Goal: Find specific page/section: Find specific page/section

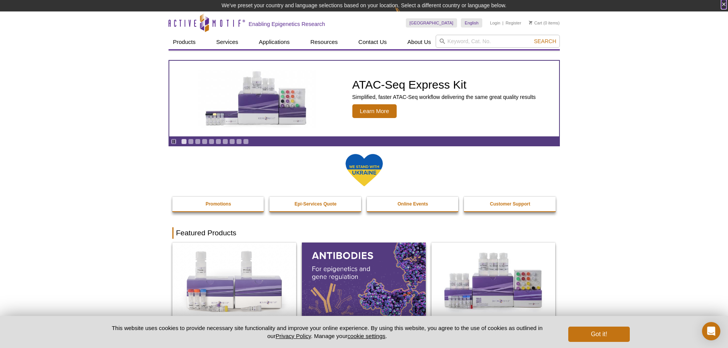
click at [725, 2] on button "×" at bounding box center [724, 4] width 5 height 9
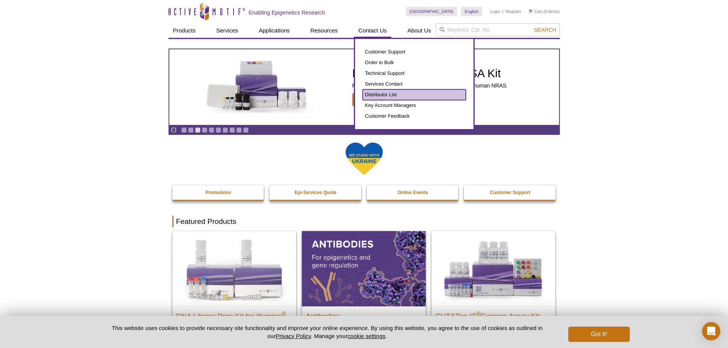
click at [379, 95] on link "Distributor List" at bounding box center [414, 94] width 103 height 11
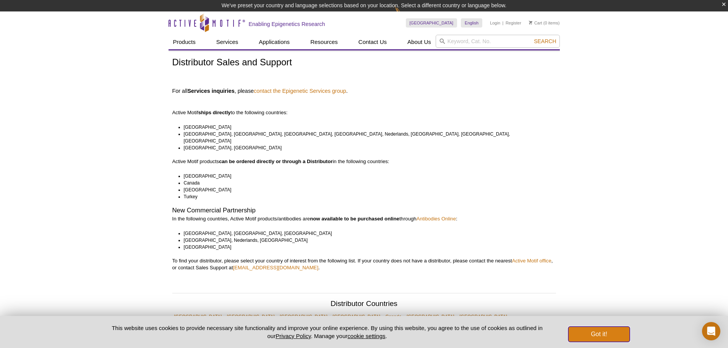
click at [582, 334] on button "Got it!" at bounding box center [599, 334] width 61 height 15
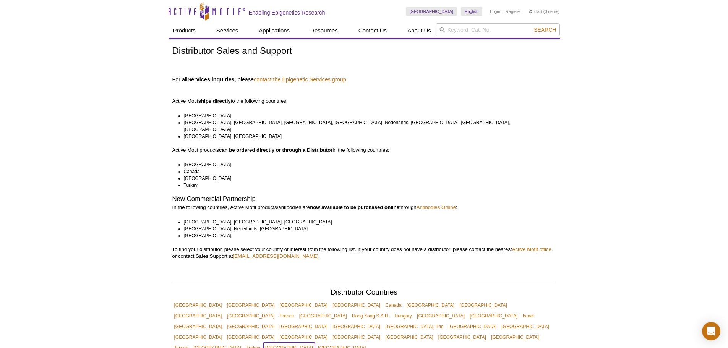
click at [263, 343] on link "[GEOGRAPHIC_DATA]" at bounding box center [289, 348] width 52 height 11
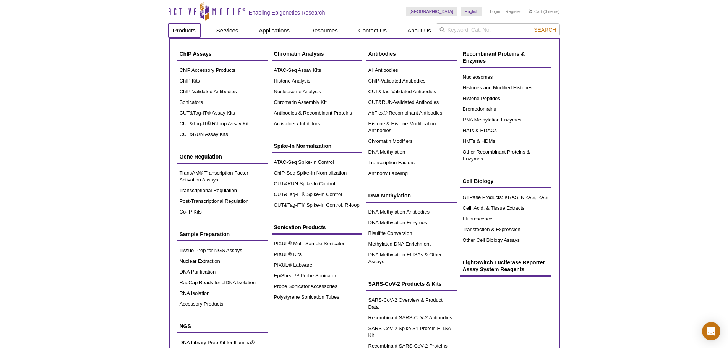
click at [189, 32] on link "Products" at bounding box center [185, 30] width 32 height 15
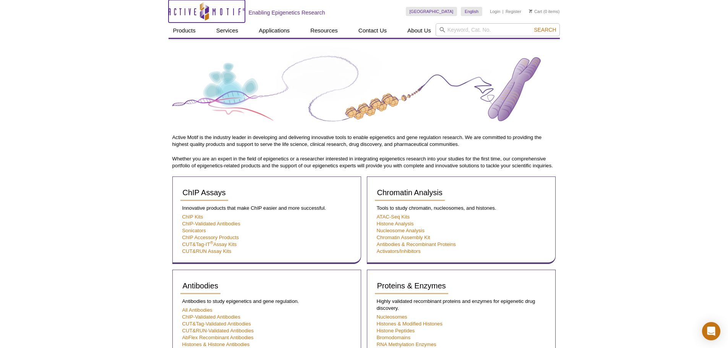
click at [217, 13] on icon "Active Motif Logo" at bounding box center [207, 11] width 76 height 19
